Goal: Task Accomplishment & Management: Manage account settings

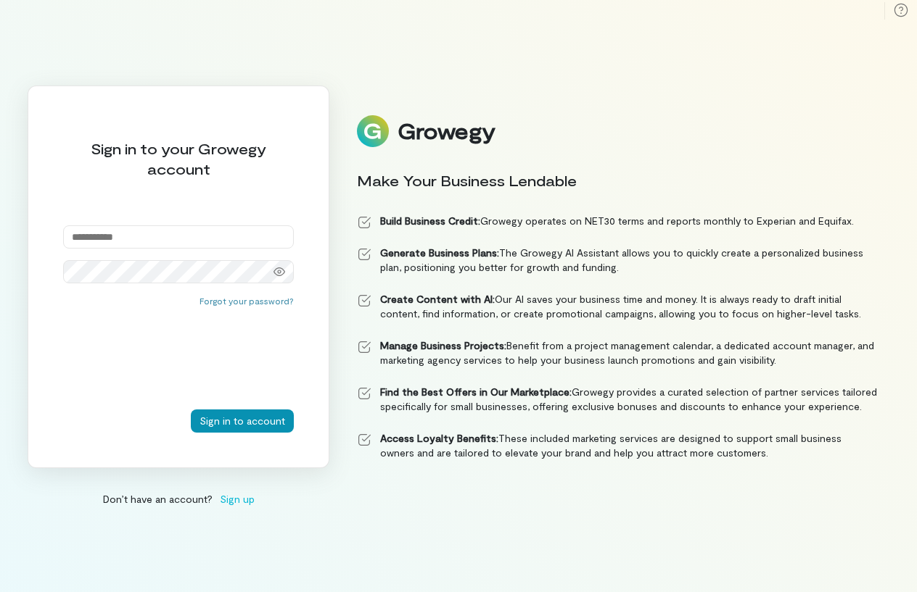
type input "**********"
click at [241, 421] on button "Sign in to account" at bounding box center [242, 421] width 103 height 23
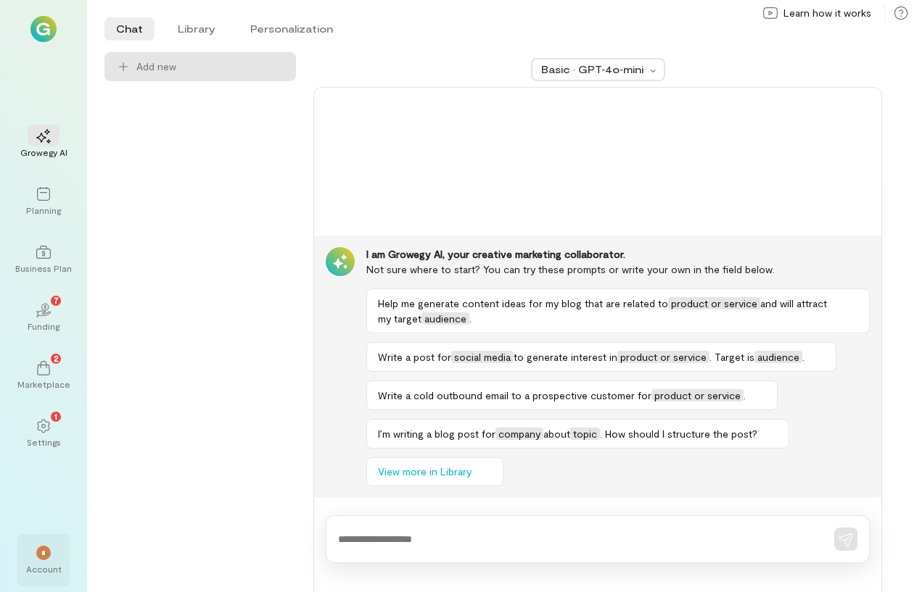
click at [46, 557] on div "*" at bounding box center [43, 553] width 15 height 15
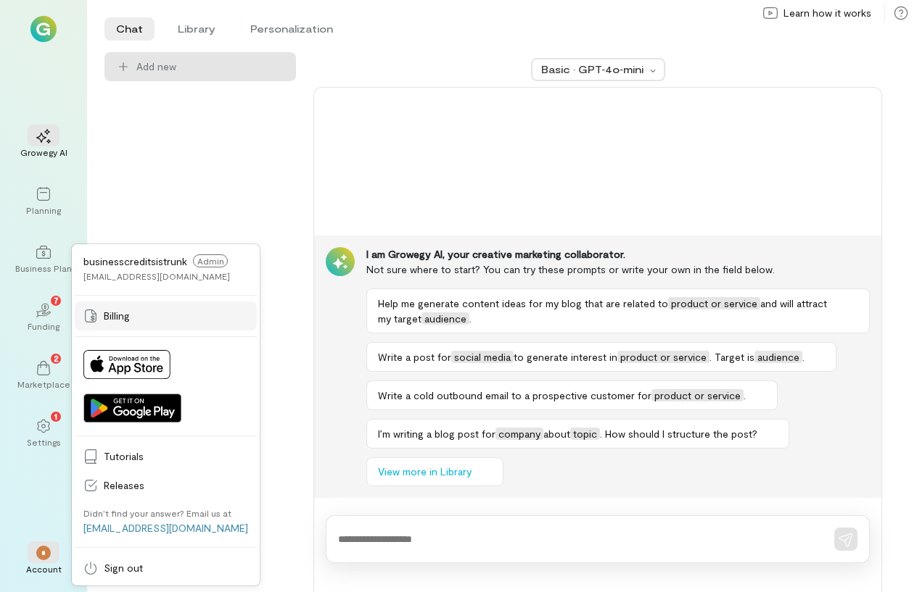
click at [104, 318] on span "Billing" at bounding box center [176, 316] width 144 height 15
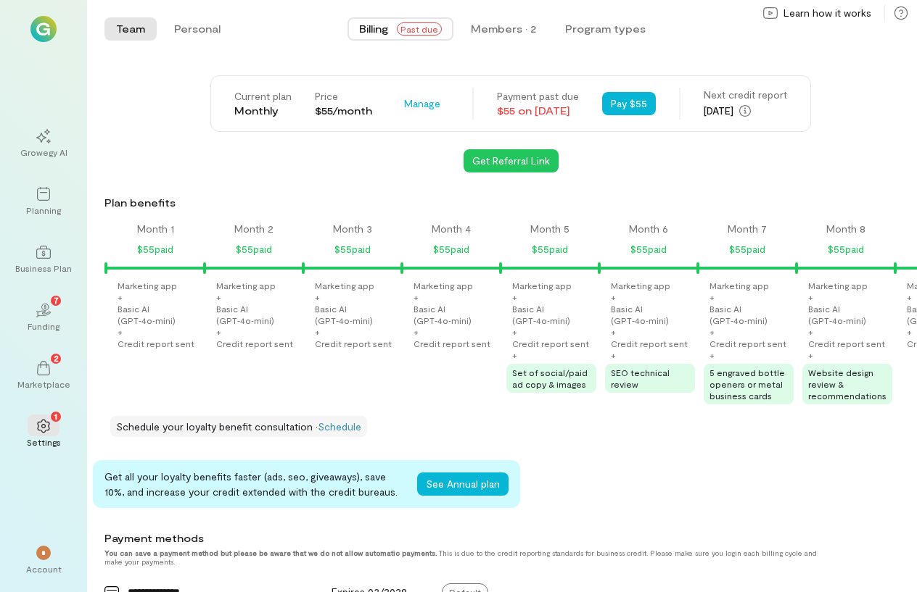
scroll to position [0, 937]
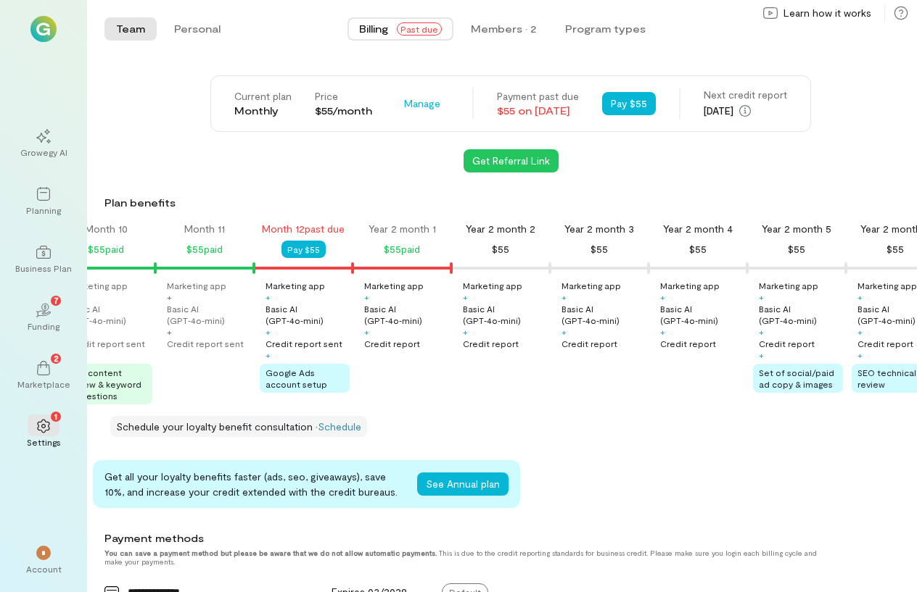
click at [43, 37] on img at bounding box center [43, 29] width 26 height 26
click at [45, 316] on icon "02" at bounding box center [43, 310] width 15 height 15
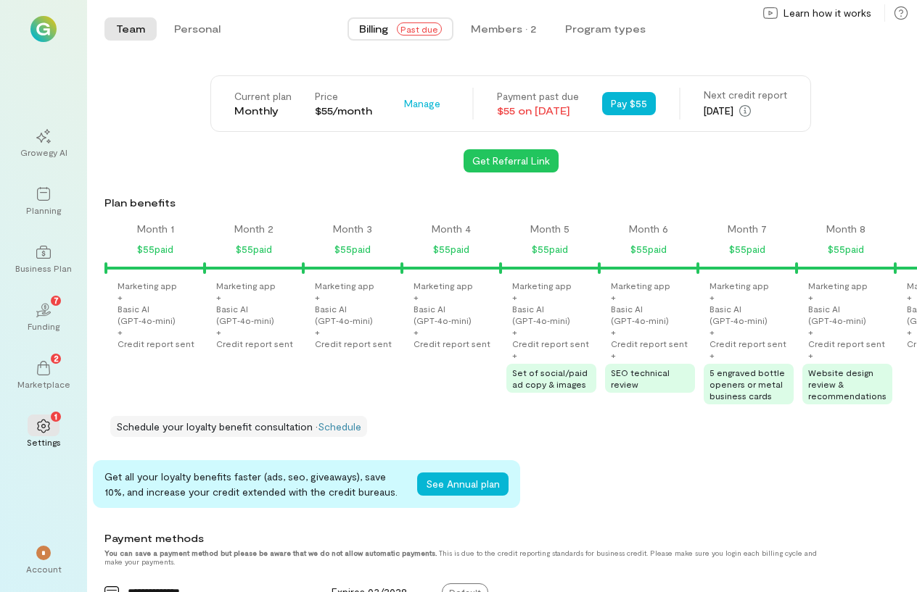
scroll to position [0, 937]
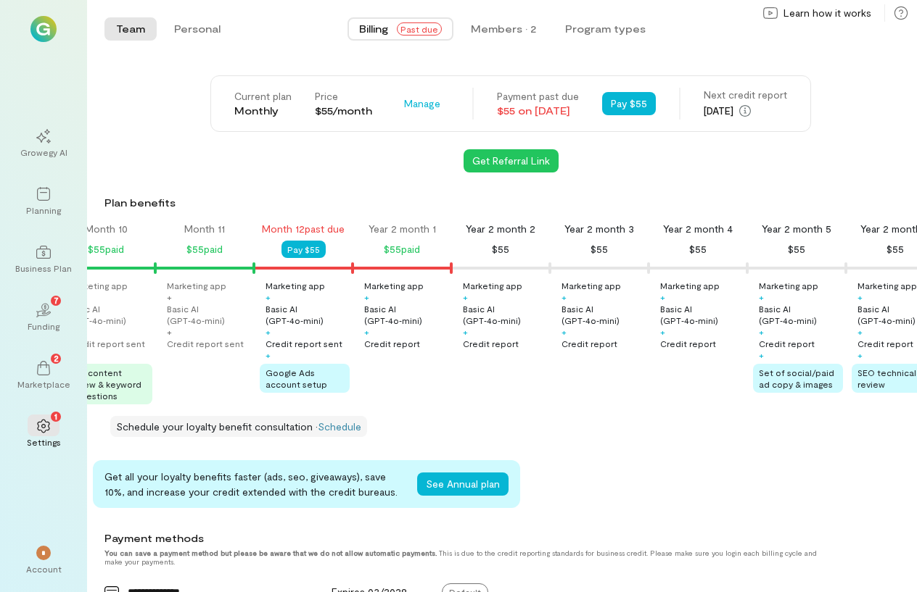
click at [46, 30] on img at bounding box center [43, 29] width 26 height 26
click at [906, 17] on icon at bounding box center [900, 13] width 13 height 13
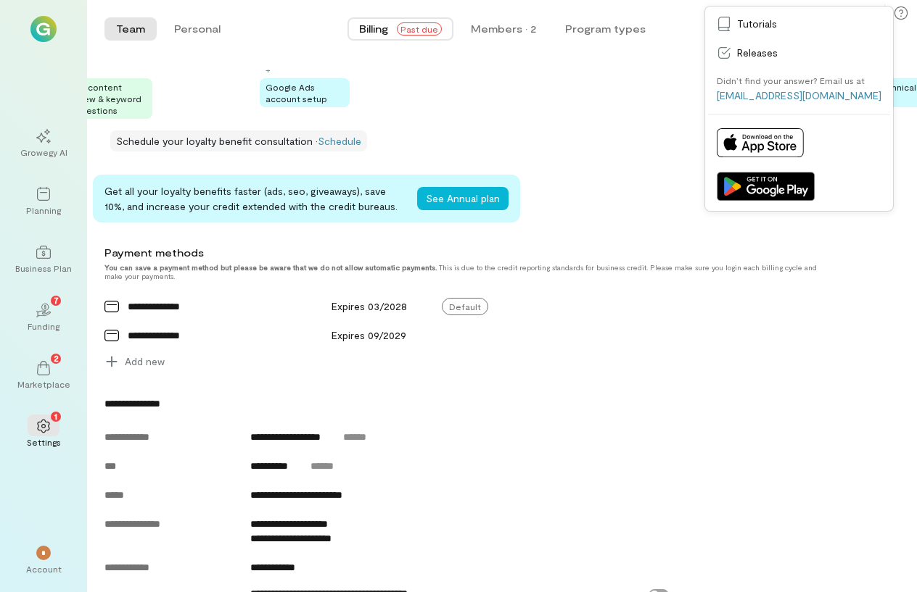
scroll to position [290, 0]
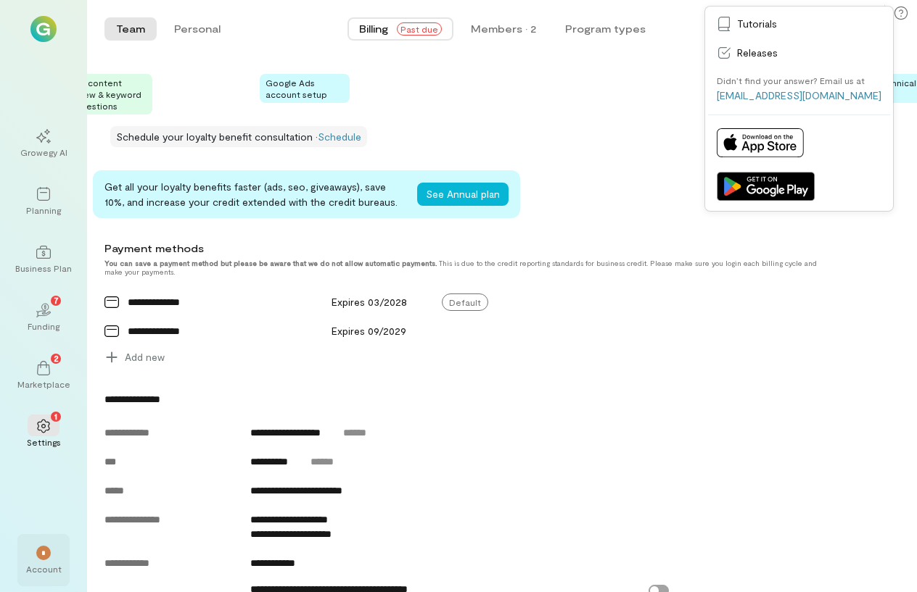
click at [45, 558] on div "*" at bounding box center [43, 553] width 15 height 15
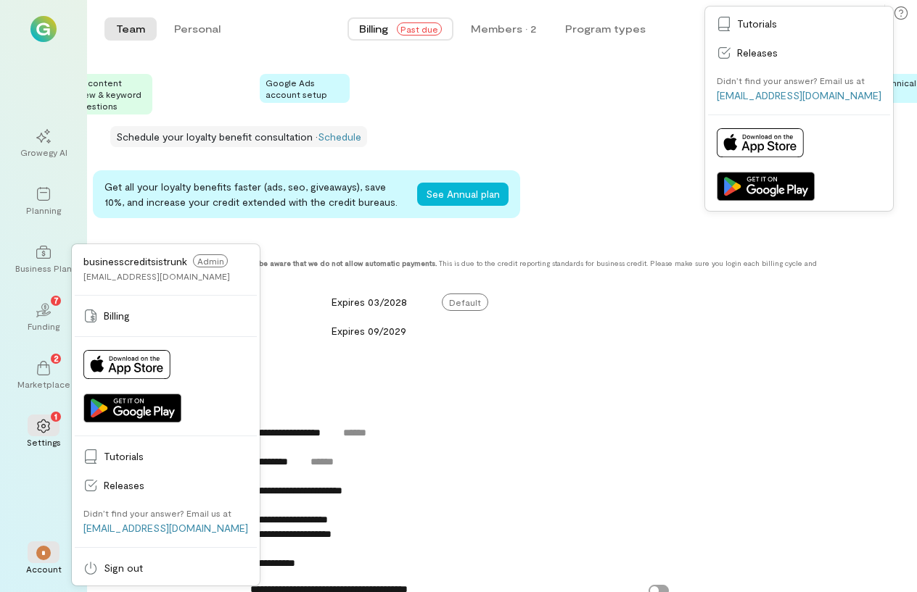
click at [600, 407] on div "**********" at bounding box center [462, 399] width 716 height 15
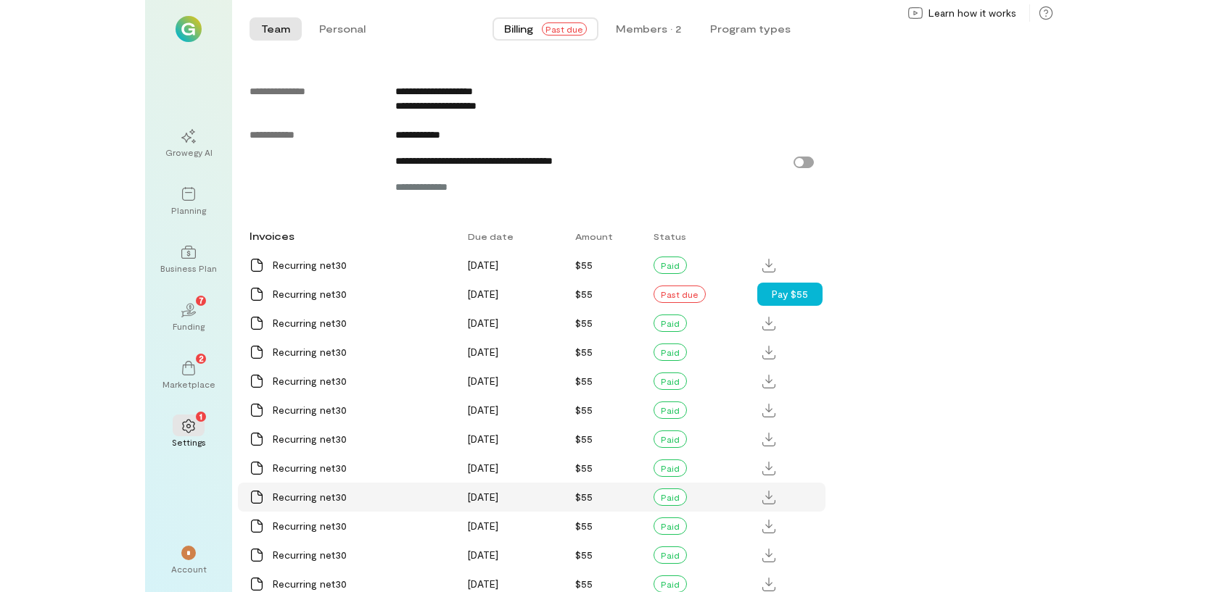
scroll to position [798, 0]
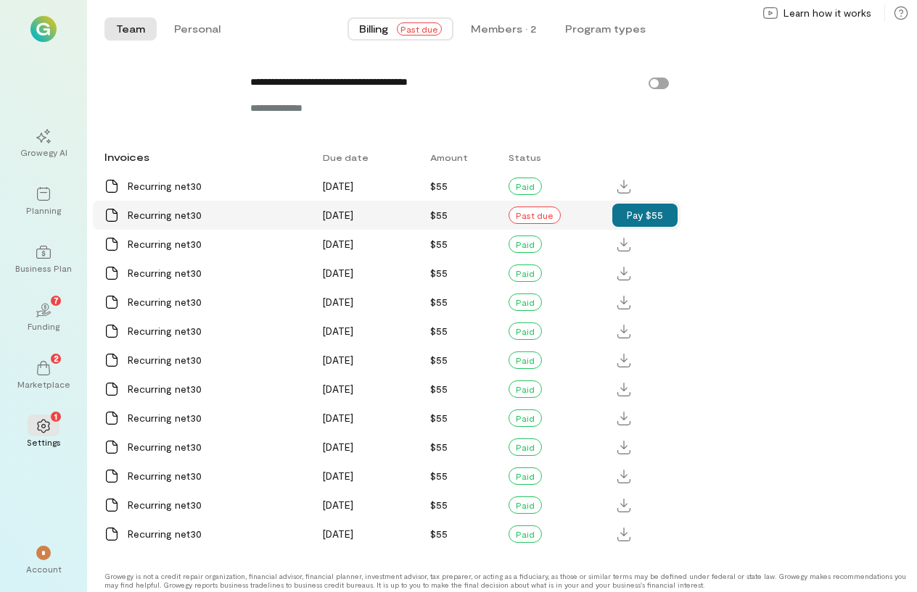
click at [647, 227] on button "Pay $55" at bounding box center [644, 215] width 65 height 23
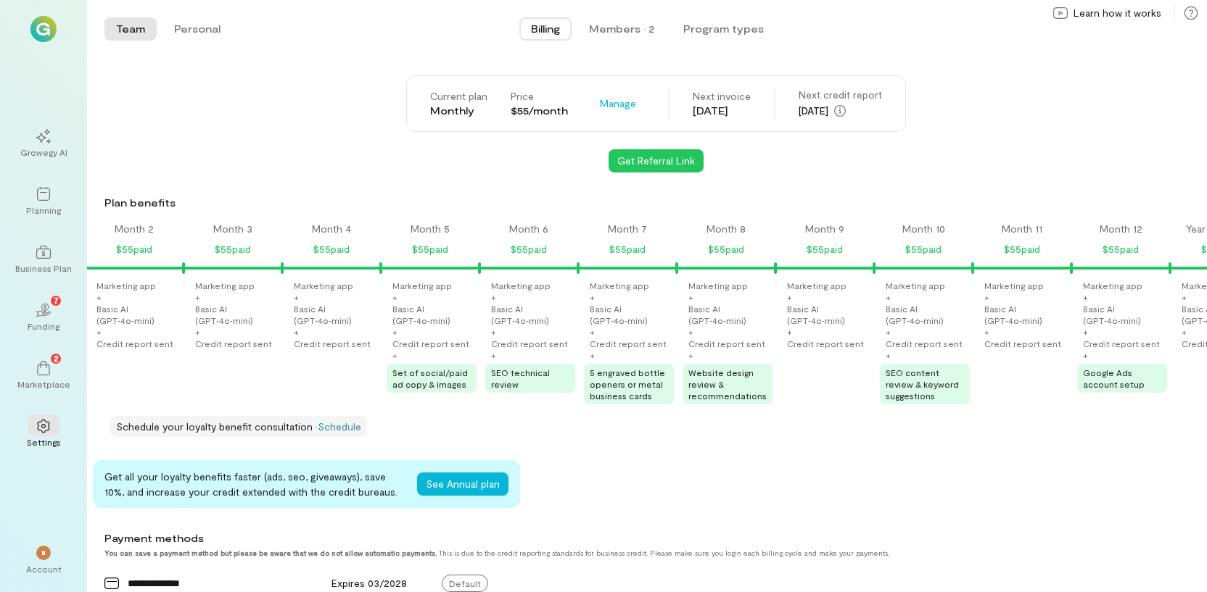
scroll to position [0, 112]
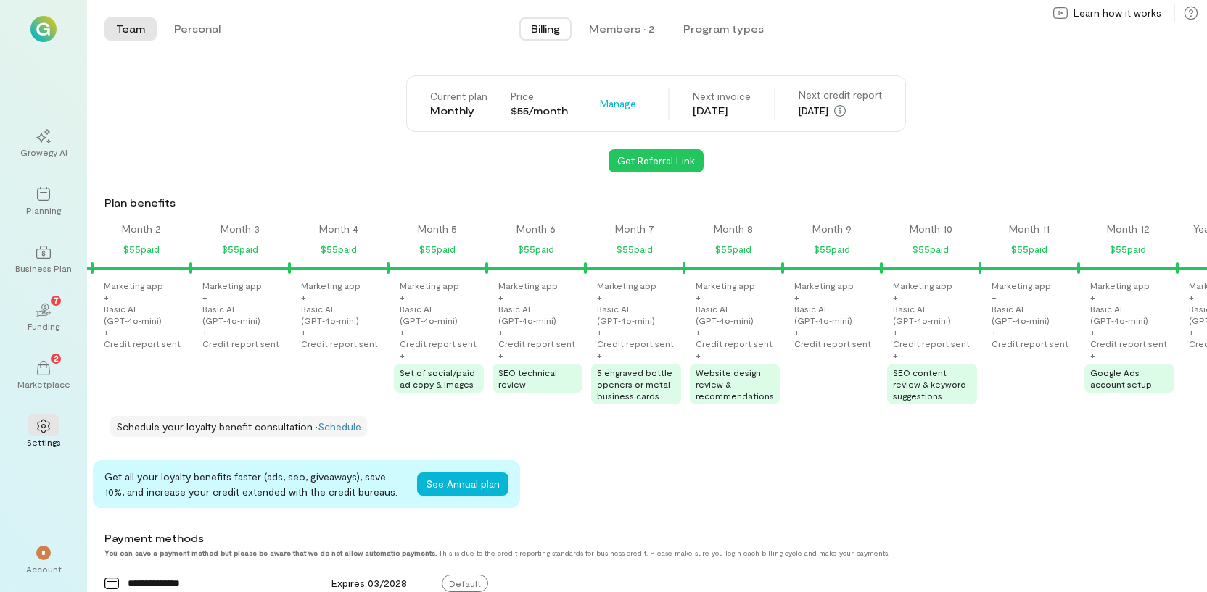
click at [41, 30] on img at bounding box center [43, 29] width 26 height 26
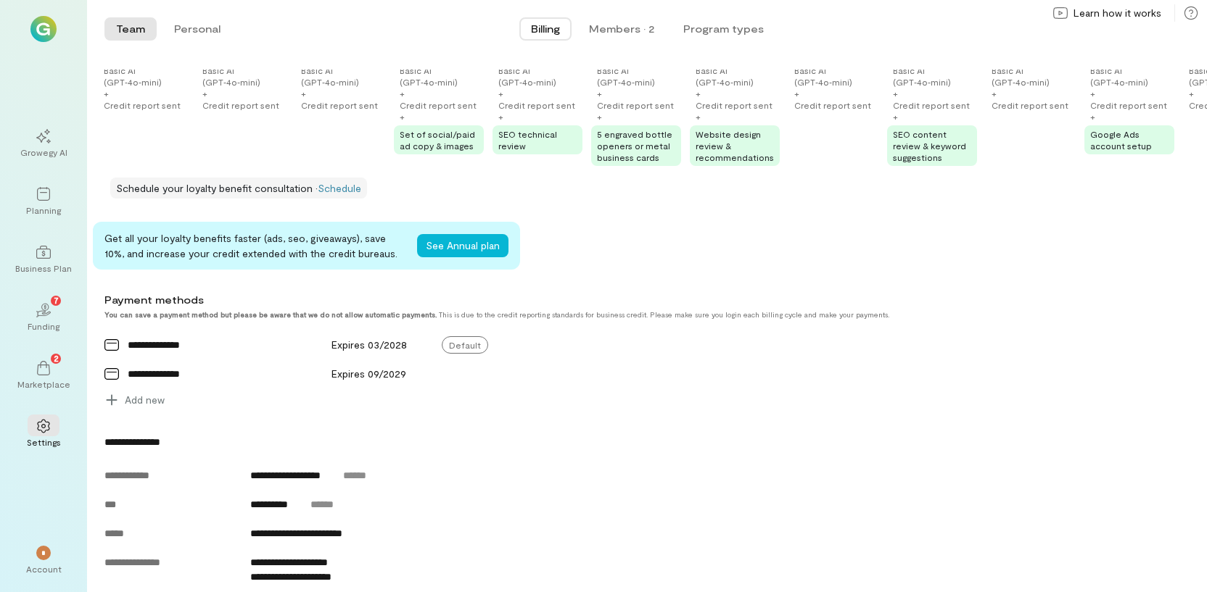
scroll to position [290, 0]
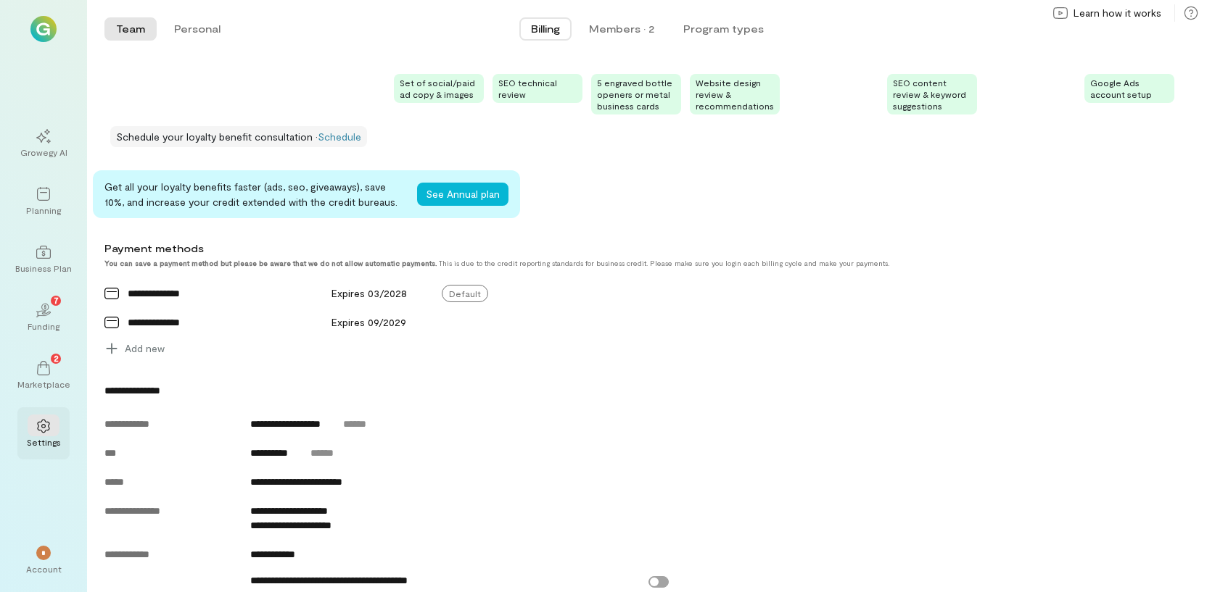
click at [49, 434] on div at bounding box center [44, 426] width 32 height 22
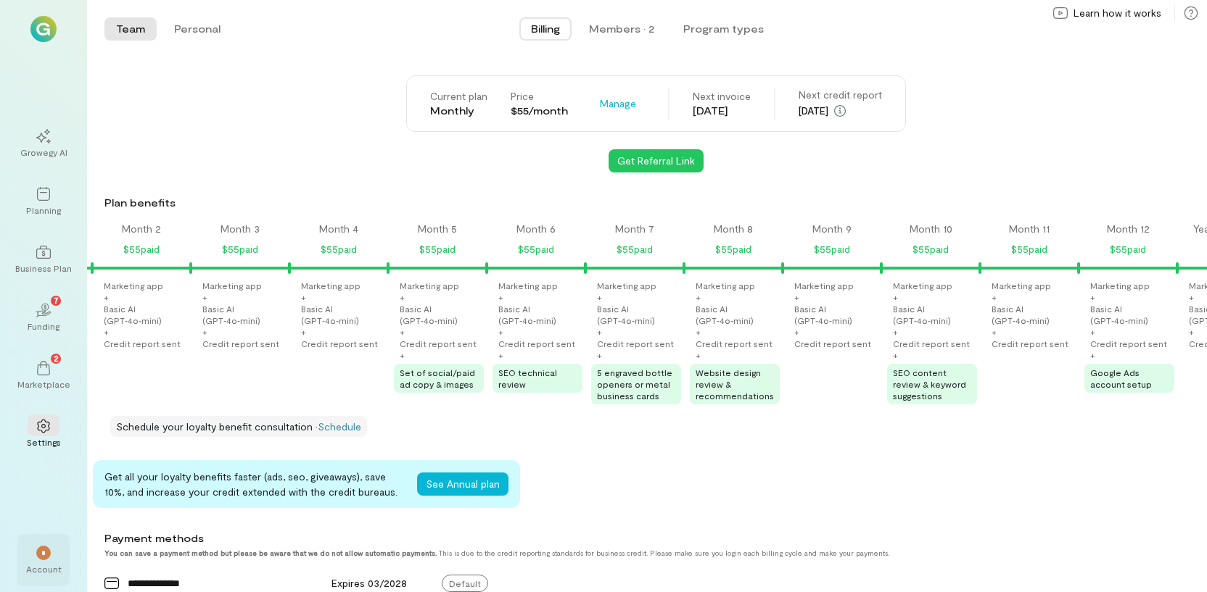
click at [37, 554] on div "*" at bounding box center [43, 553] width 15 height 15
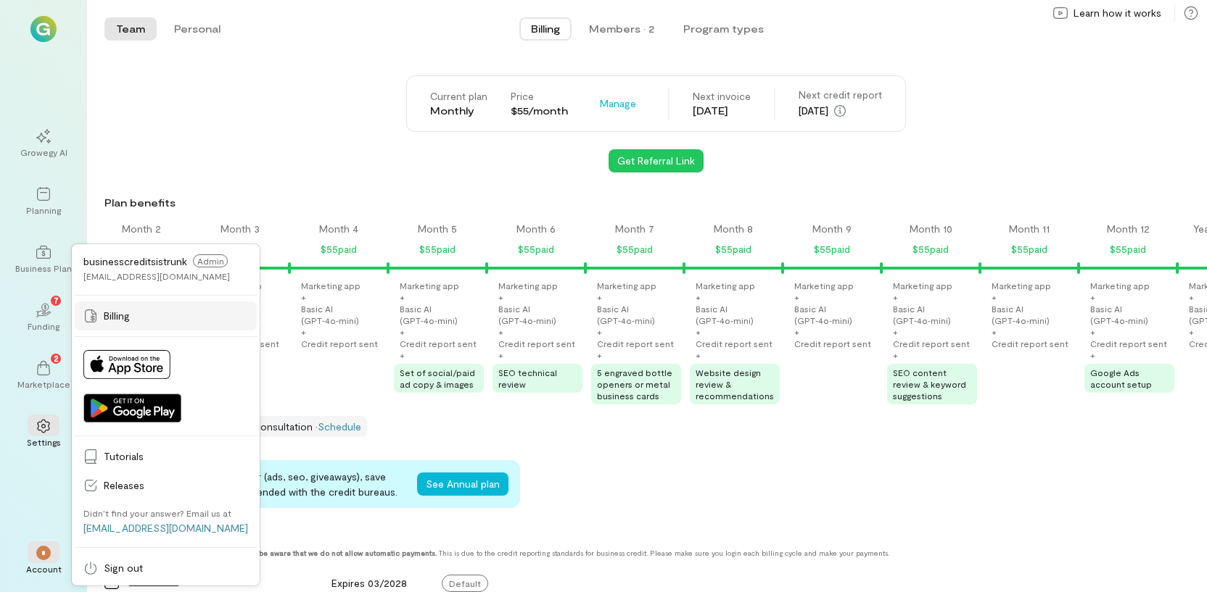
click at [110, 315] on span "Billing" at bounding box center [176, 316] width 144 height 15
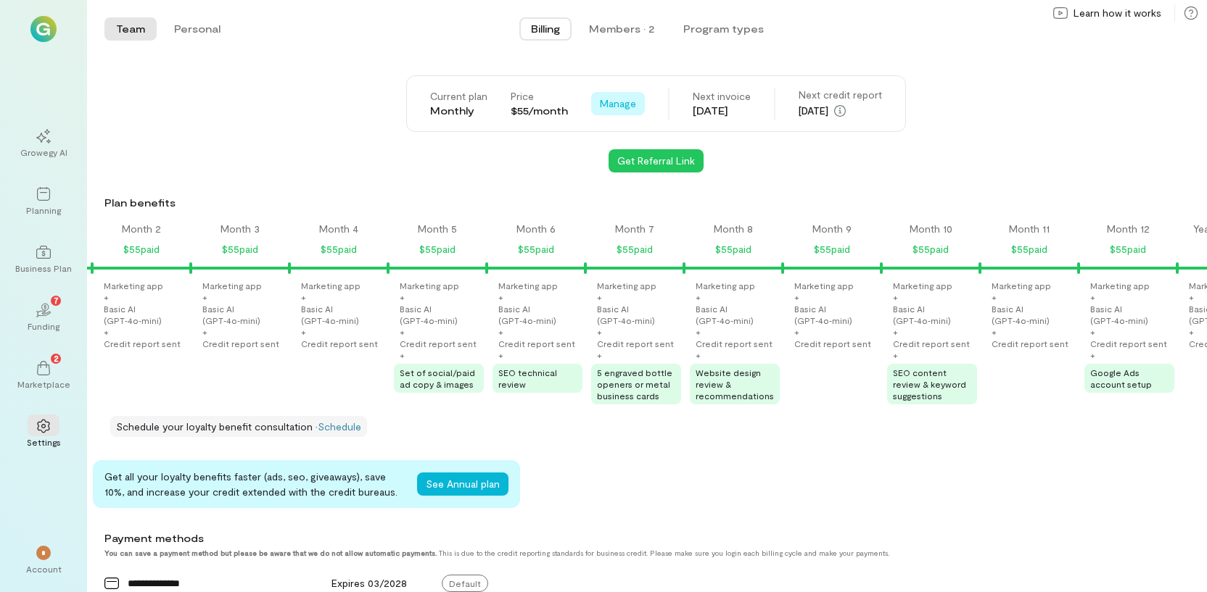
click at [612, 107] on span "Manage" at bounding box center [618, 103] width 36 height 15
click at [639, 160] on span "Cancel plan" at bounding box center [661, 164] width 74 height 15
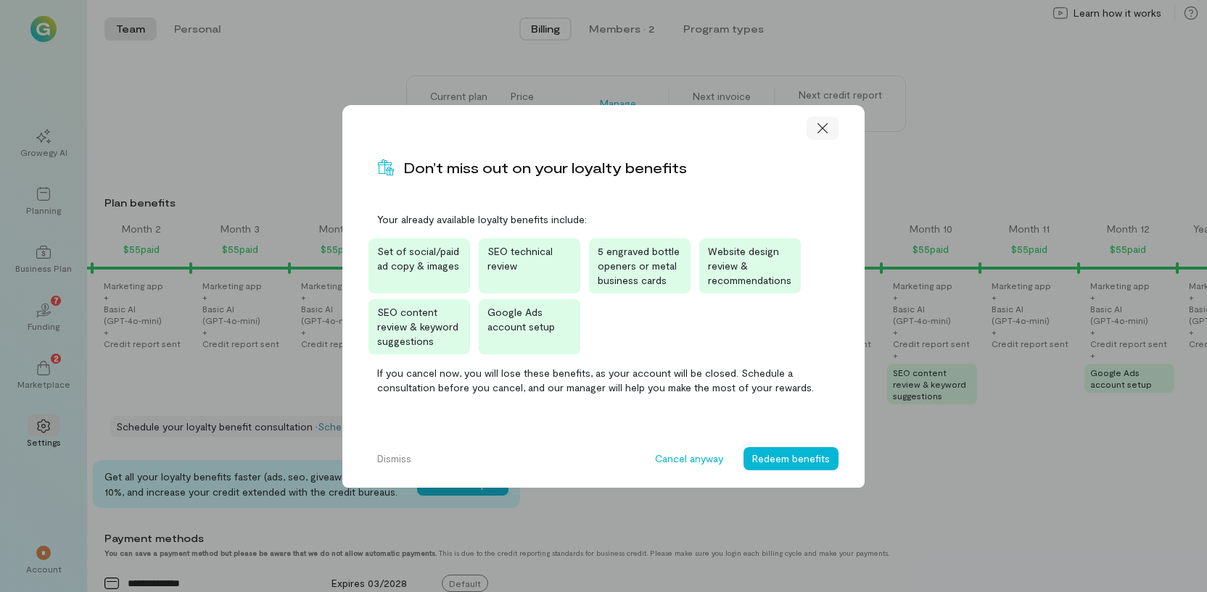
click at [826, 126] on icon at bounding box center [822, 128] width 15 height 15
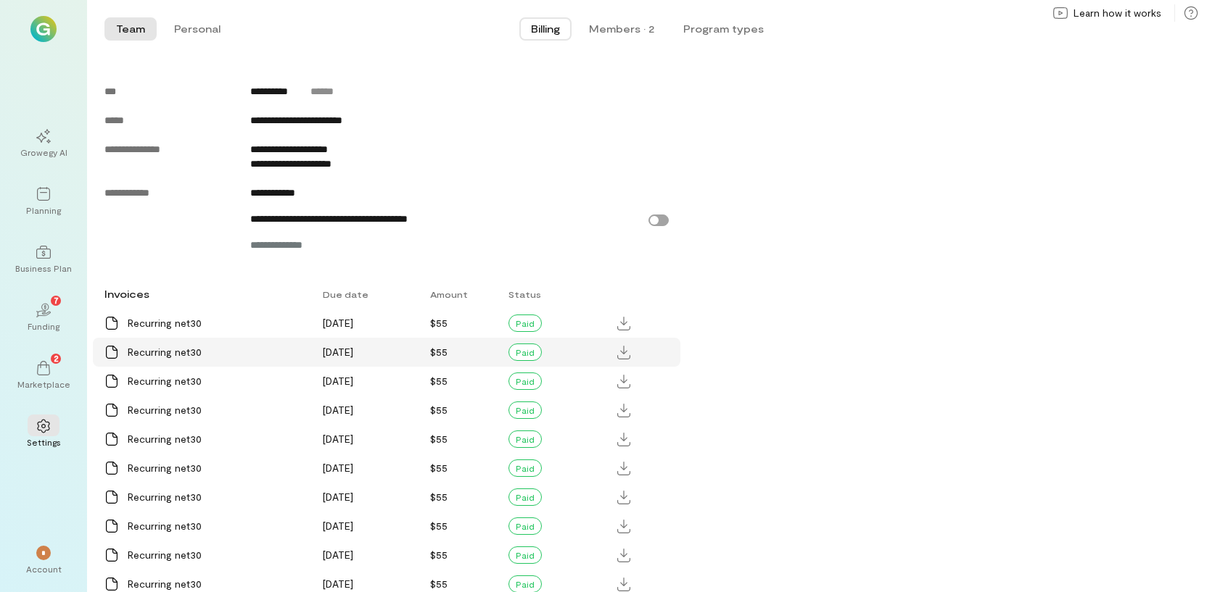
scroll to position [653, 0]
click at [53, 310] on div "02 7" at bounding box center [44, 310] width 32 height 22
